Goal: Task Accomplishment & Management: Use online tool/utility

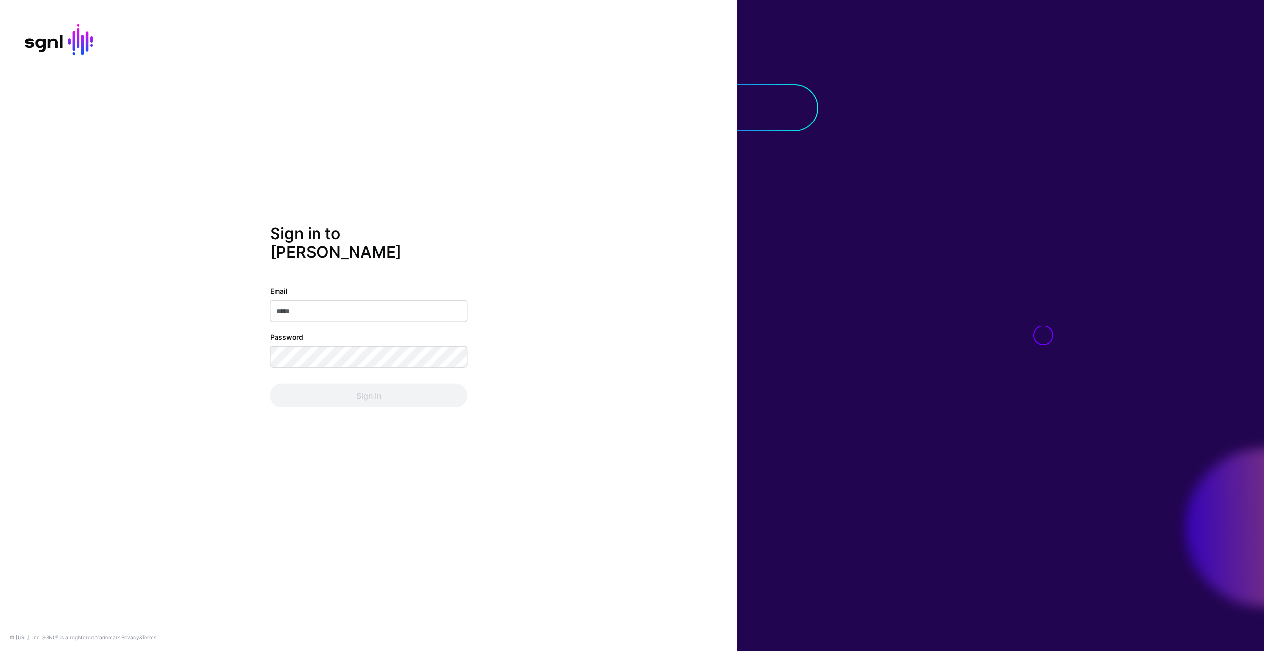
drag, startPoint x: 393, startPoint y: 290, endPoint x: 393, endPoint y: 296, distance: 5.4
click at [393, 300] on input "Email" at bounding box center [368, 311] width 197 height 22
type input "**********"
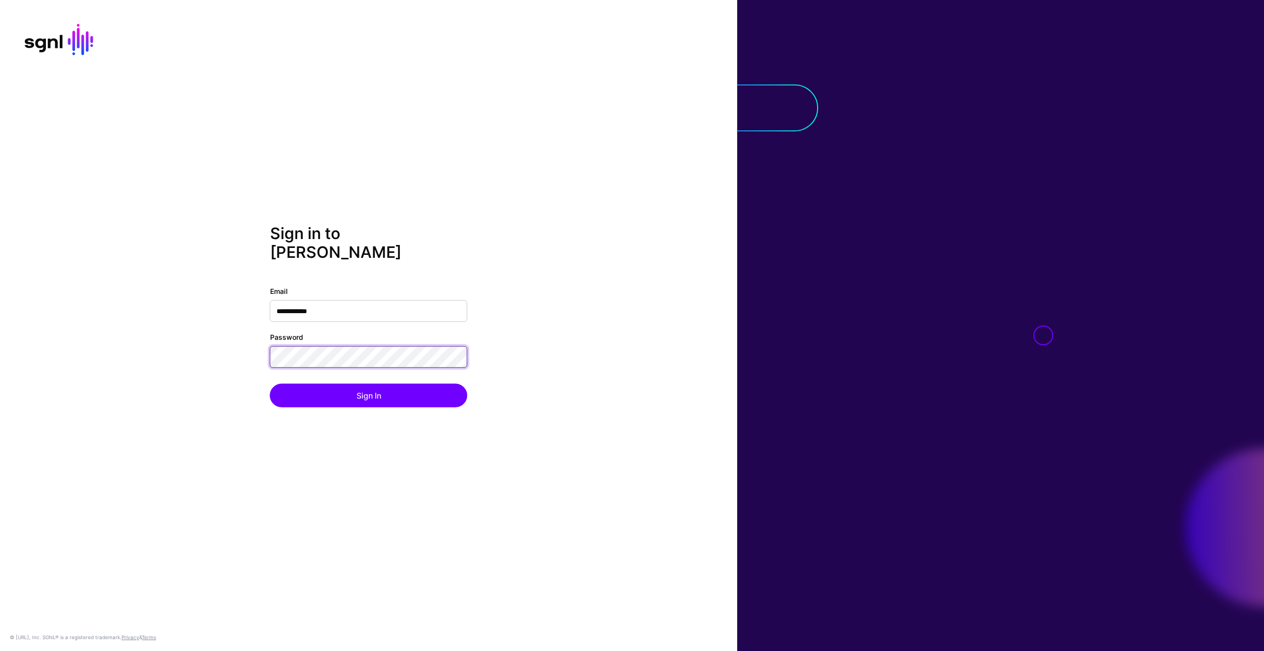
click at [270, 383] on button "Sign In" at bounding box center [368, 395] width 197 height 24
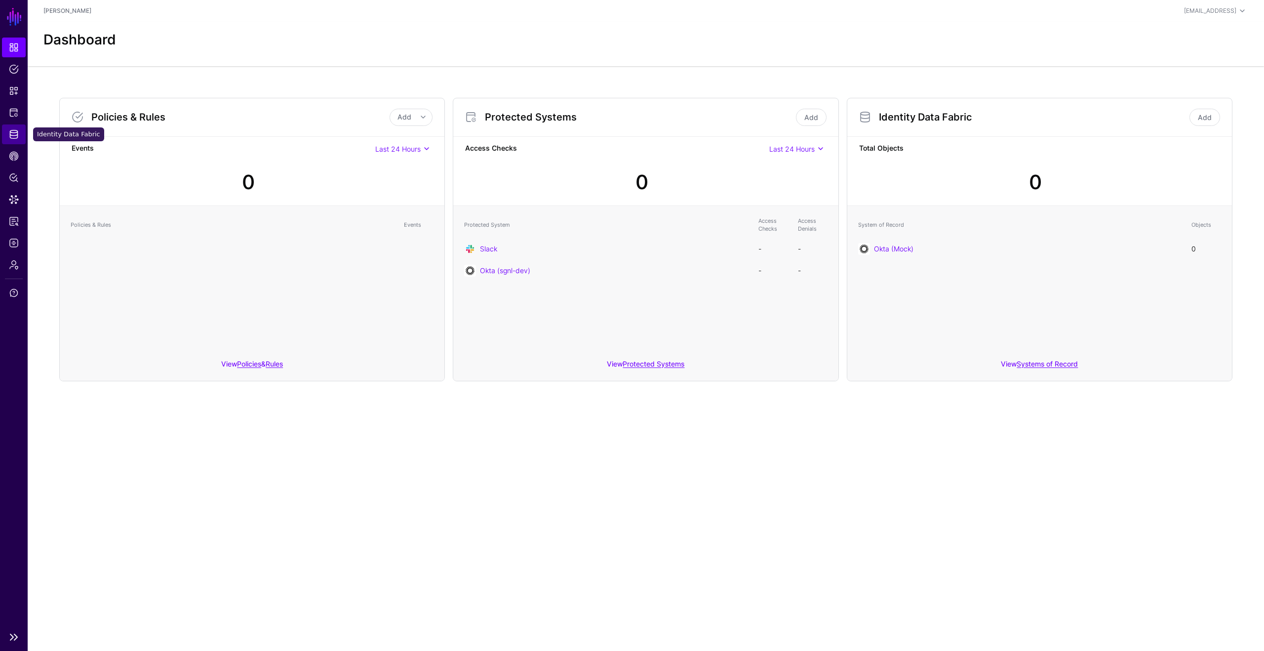
click at [14, 131] on span "Identity Data Fabric" at bounding box center [14, 134] width 10 height 10
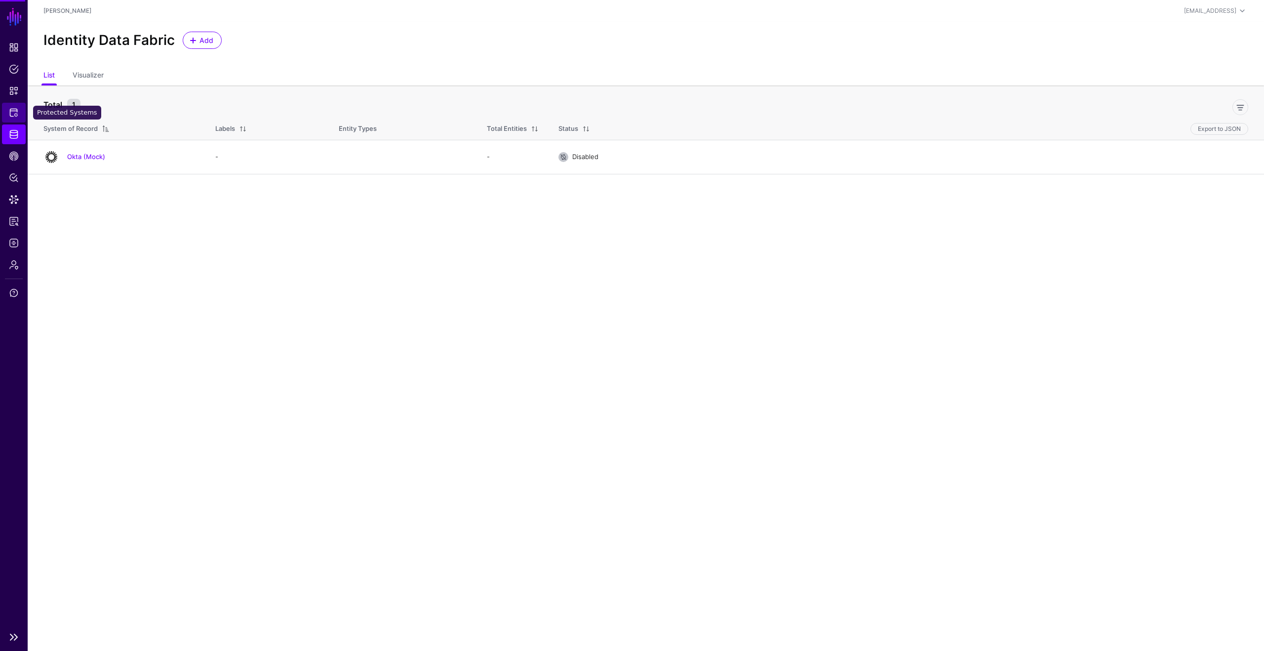
click at [11, 106] on link "Protected Systems" at bounding box center [14, 113] width 24 height 20
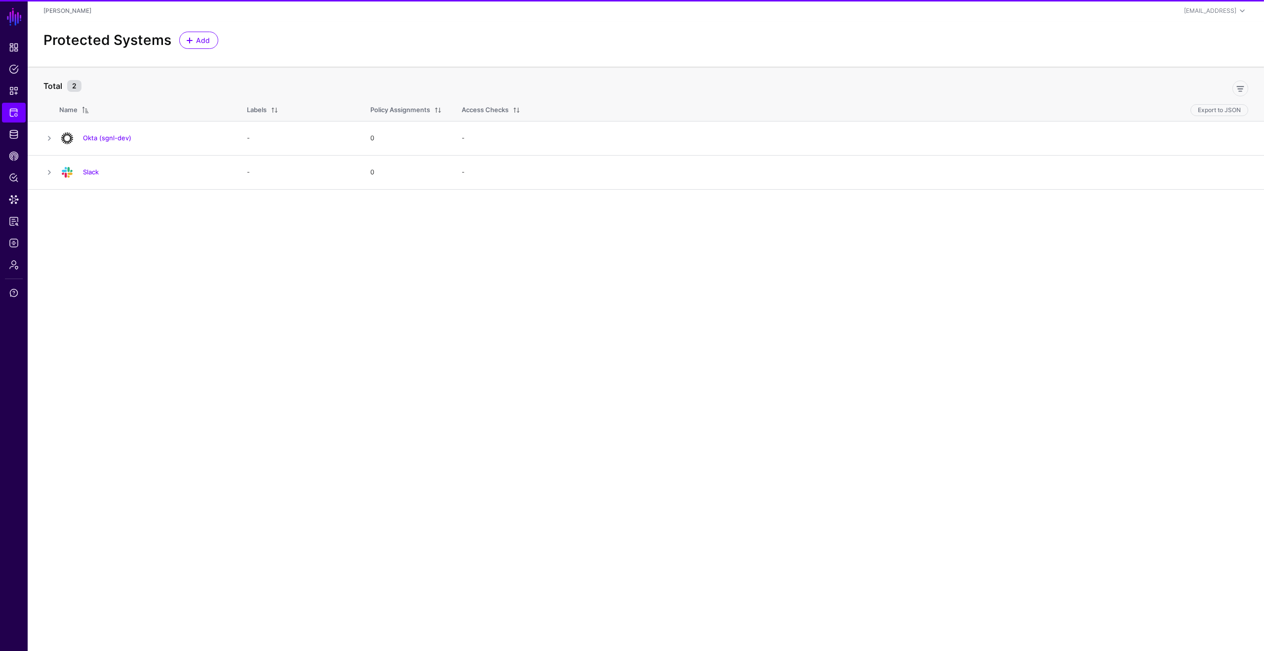
click at [88, 134] on link "Okta (sgnl-dev)" at bounding box center [107, 138] width 48 height 8
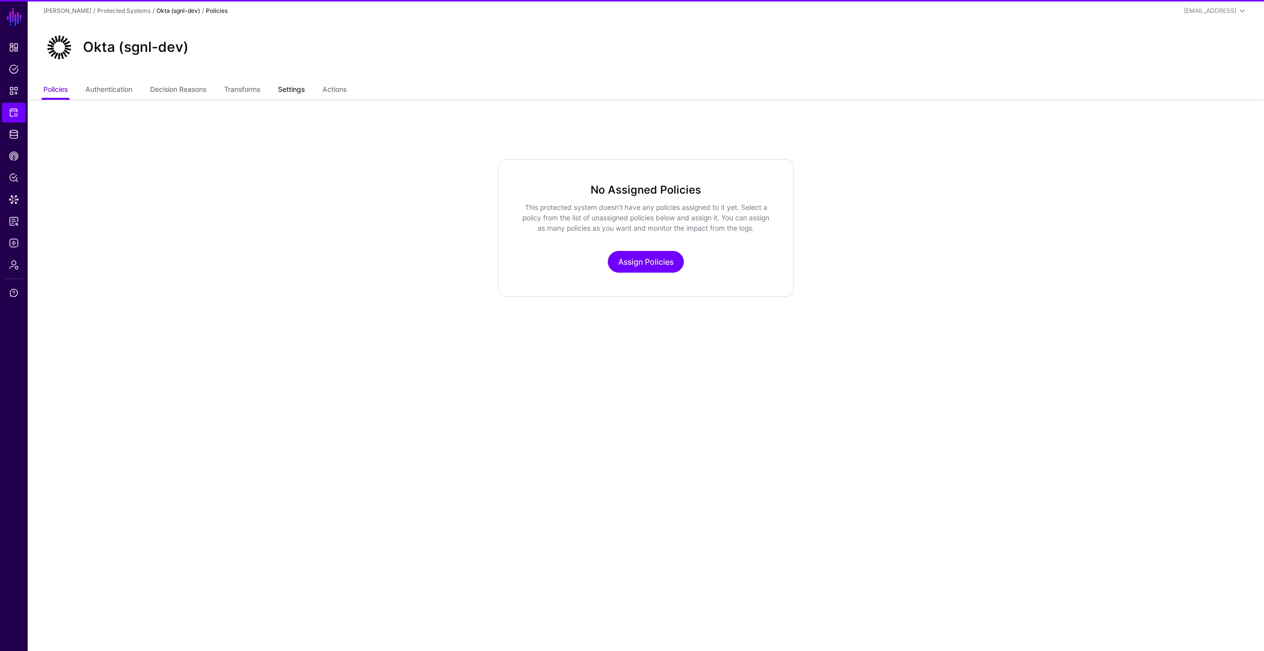
click at [297, 97] on link "Settings" at bounding box center [291, 90] width 27 height 19
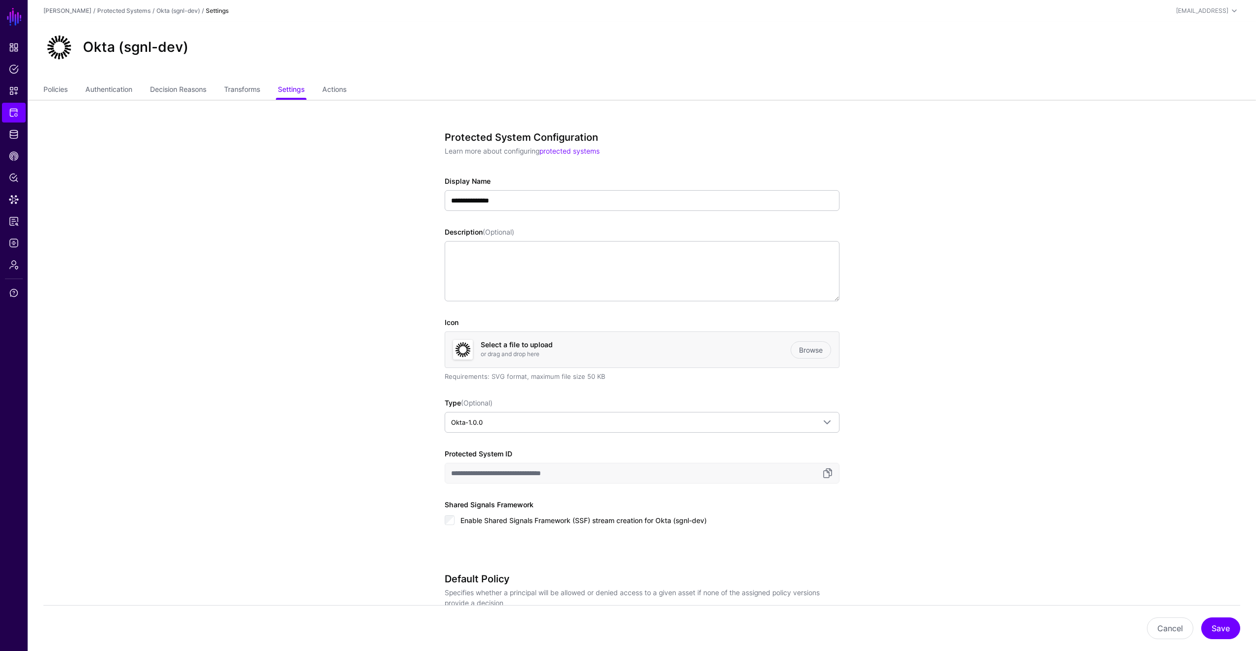
click at [222, 89] on ul "Policies Authentication Decision Reasons Transforms Settings Actions" at bounding box center [641, 90] width 1197 height 19
click at [244, 91] on link "Transforms" at bounding box center [242, 90] width 36 height 19
